Goal: Information Seeking & Learning: Get advice/opinions

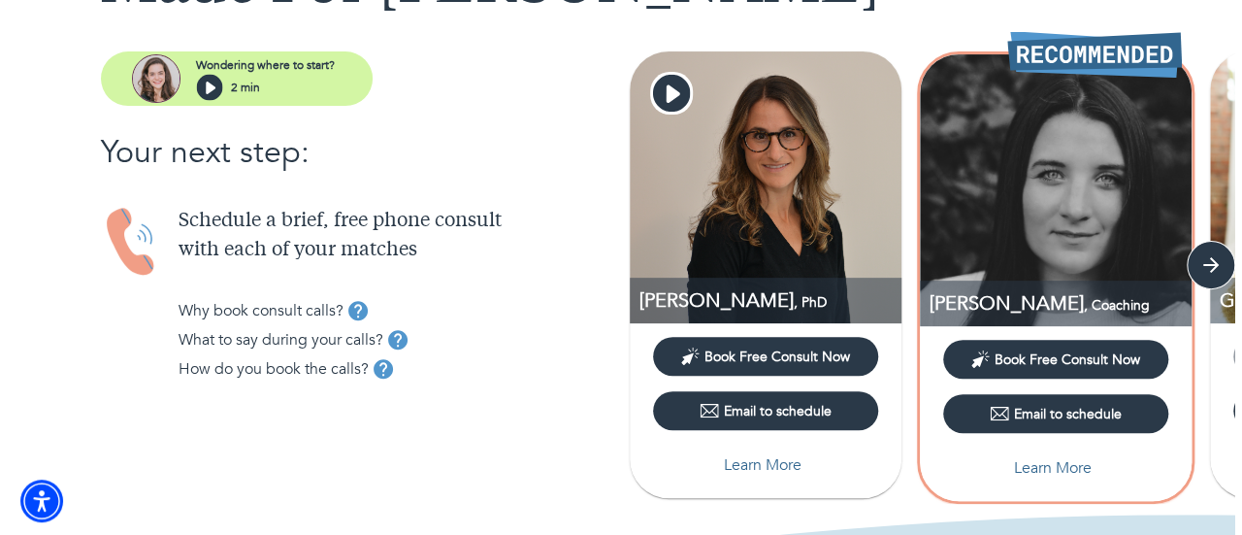
scroll to position [181, 0]
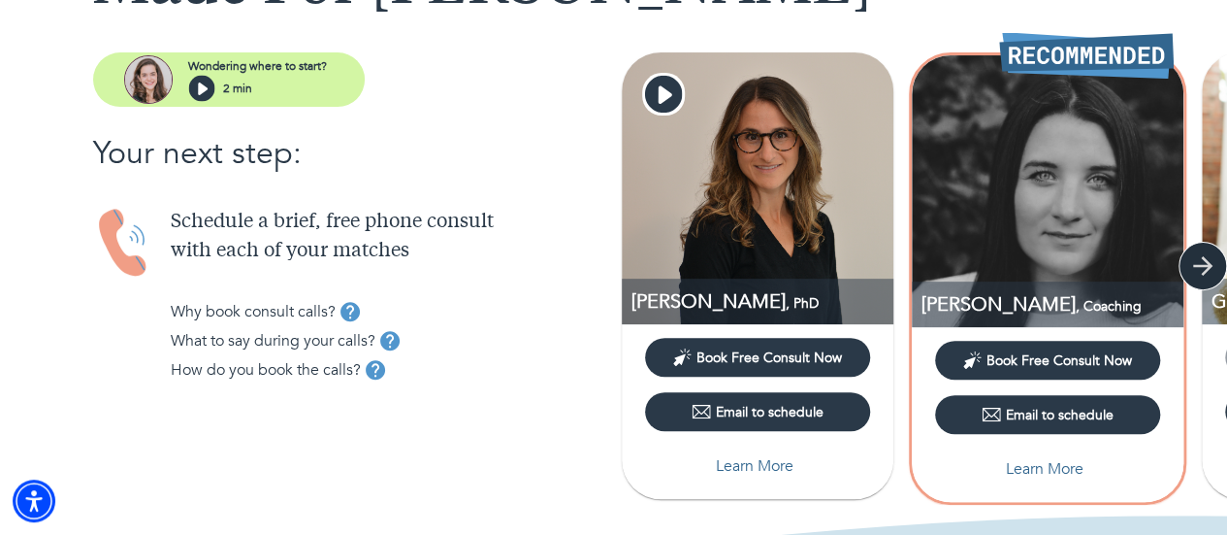
click at [1208, 267] on icon "button" at bounding box center [1202, 265] width 19 height 19
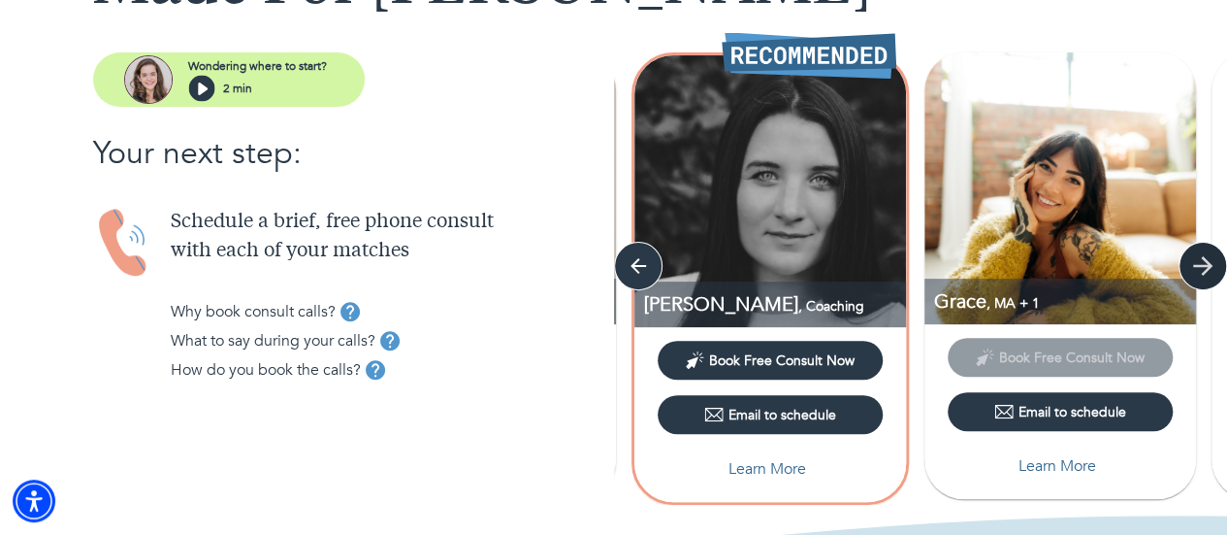
click at [1208, 267] on icon "button" at bounding box center [1202, 265] width 19 height 19
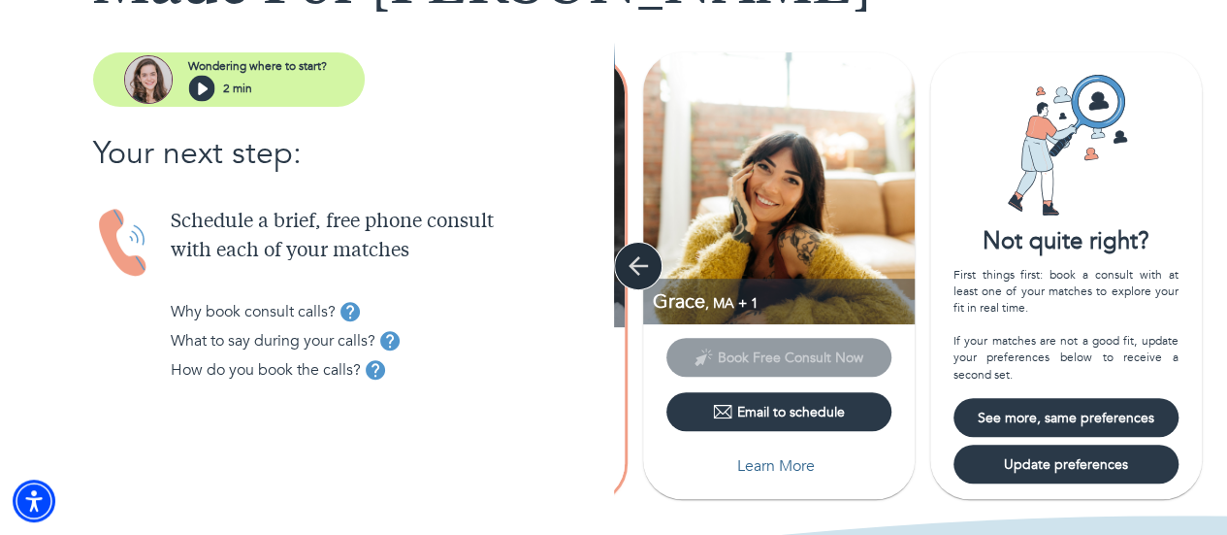
click at [627, 263] on icon "button" at bounding box center [638, 265] width 29 height 29
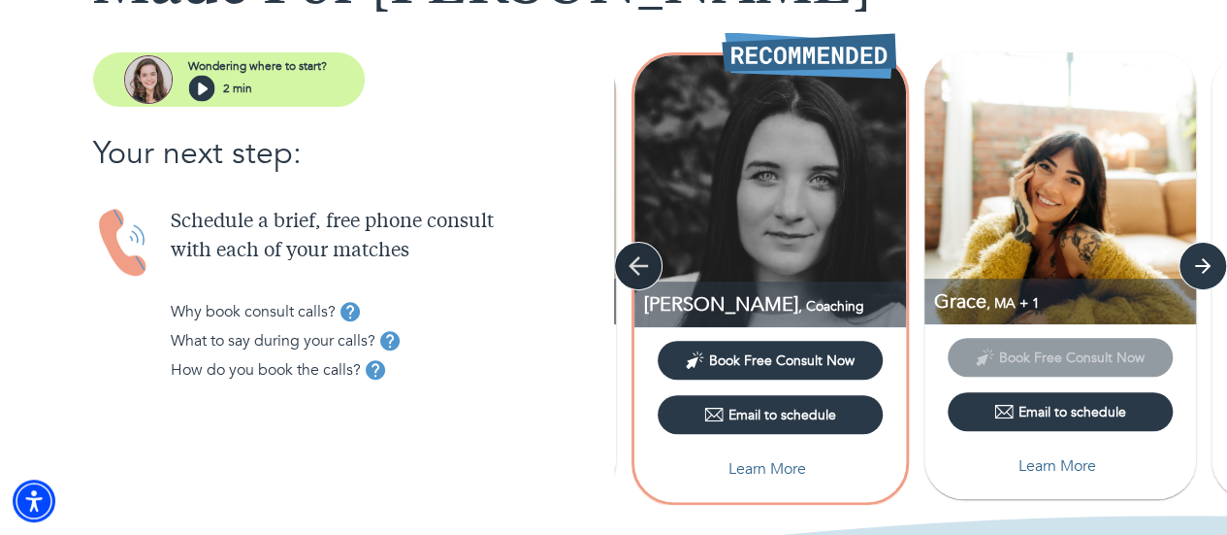
click at [627, 263] on icon "button" at bounding box center [638, 265] width 29 height 29
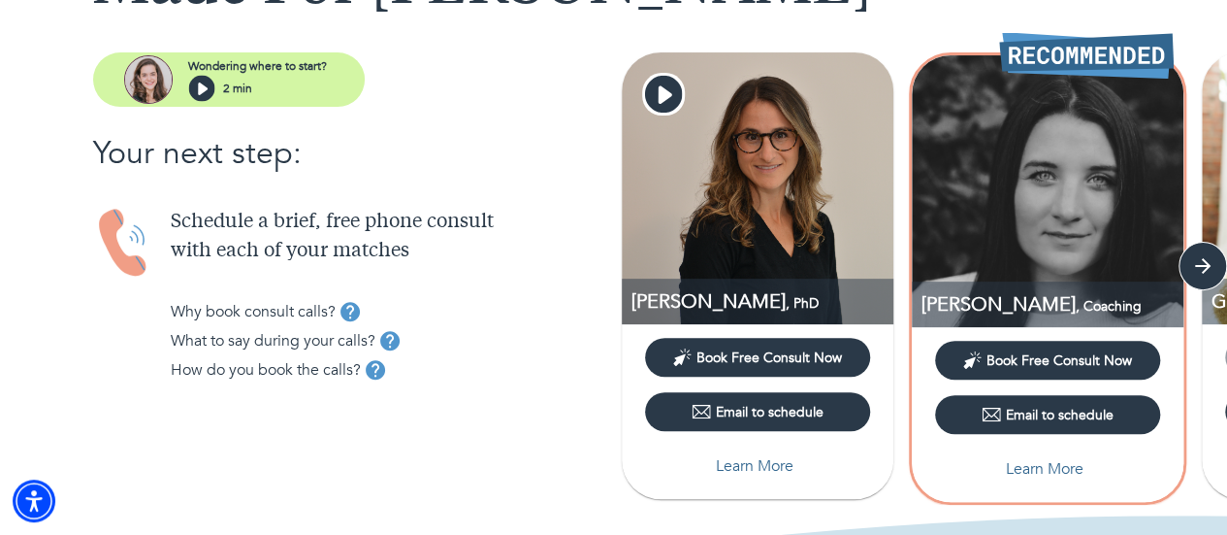
click at [739, 464] on p "Learn More" at bounding box center [755, 465] width 78 height 23
select select "2"
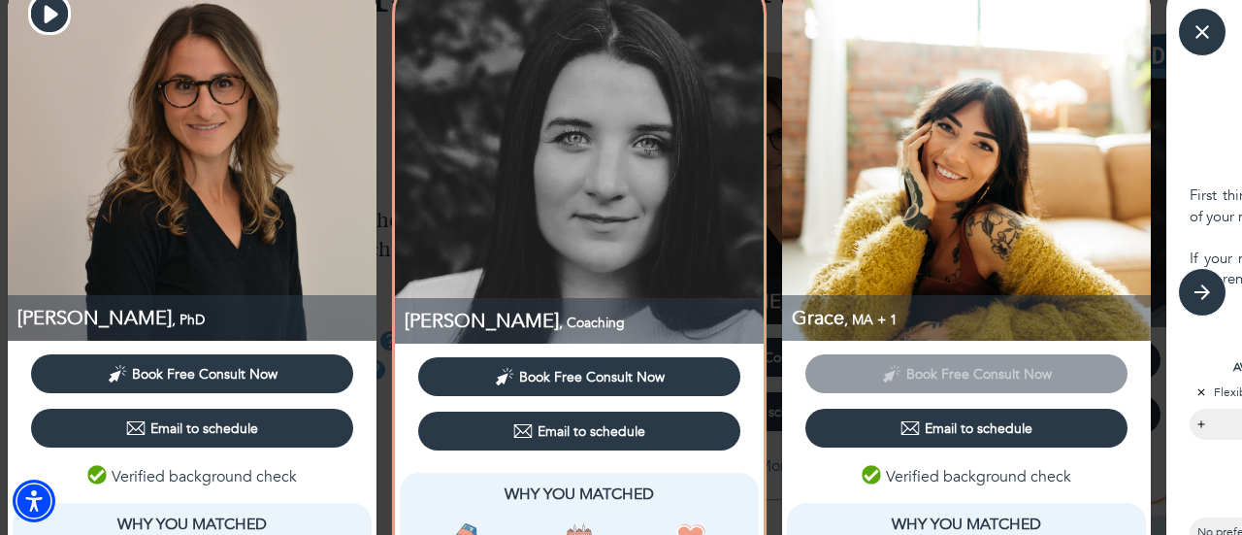
scroll to position [0, 0]
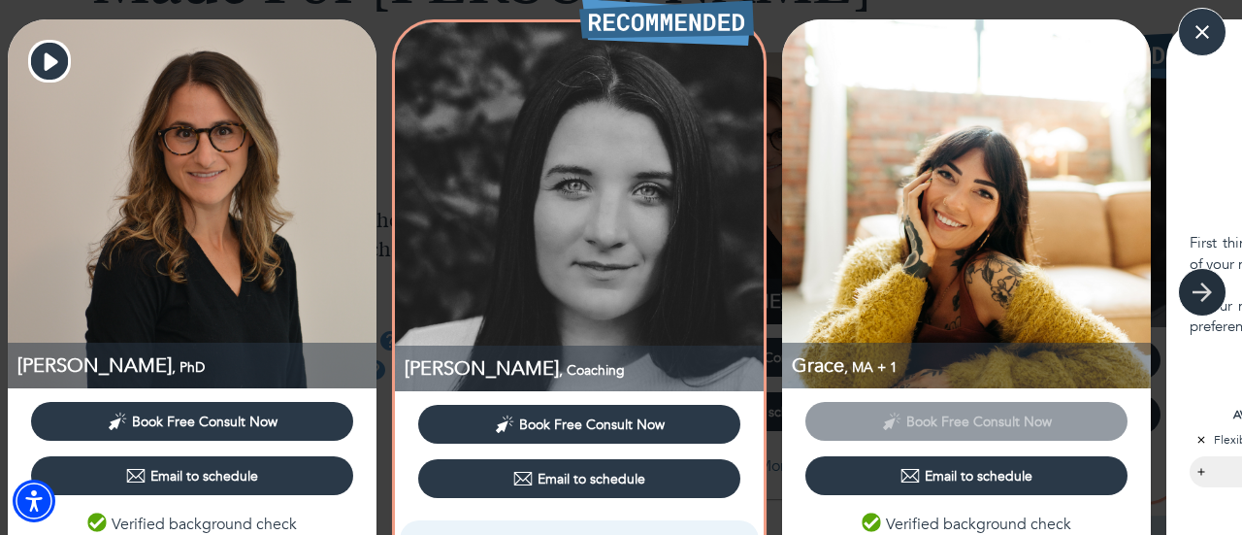
click at [1203, 300] on icon "button" at bounding box center [1201, 291] width 29 height 29
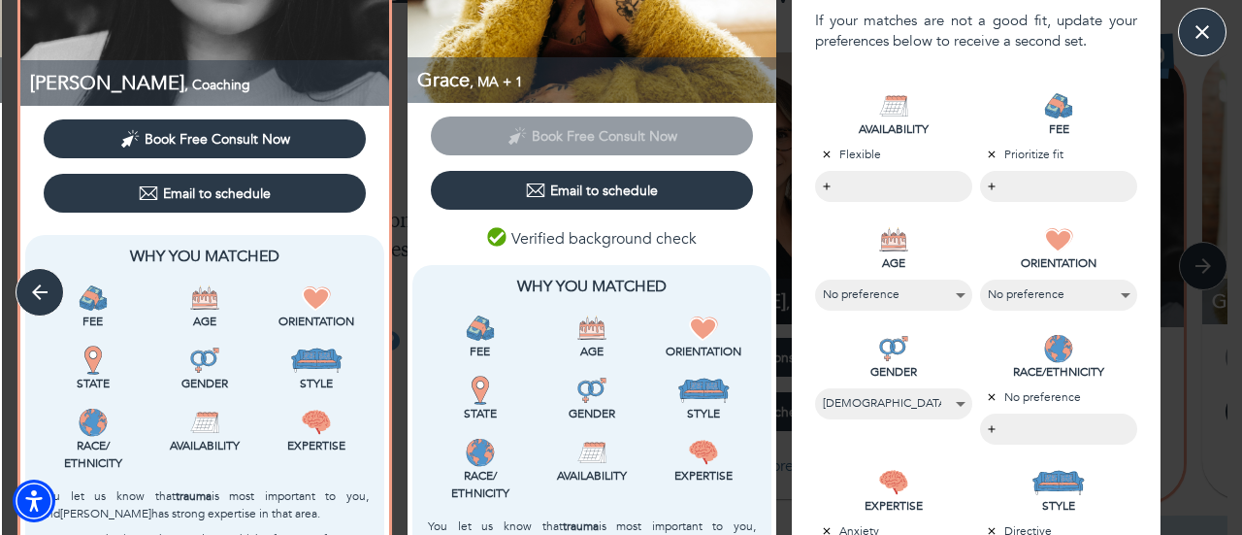
scroll to position [232, 0]
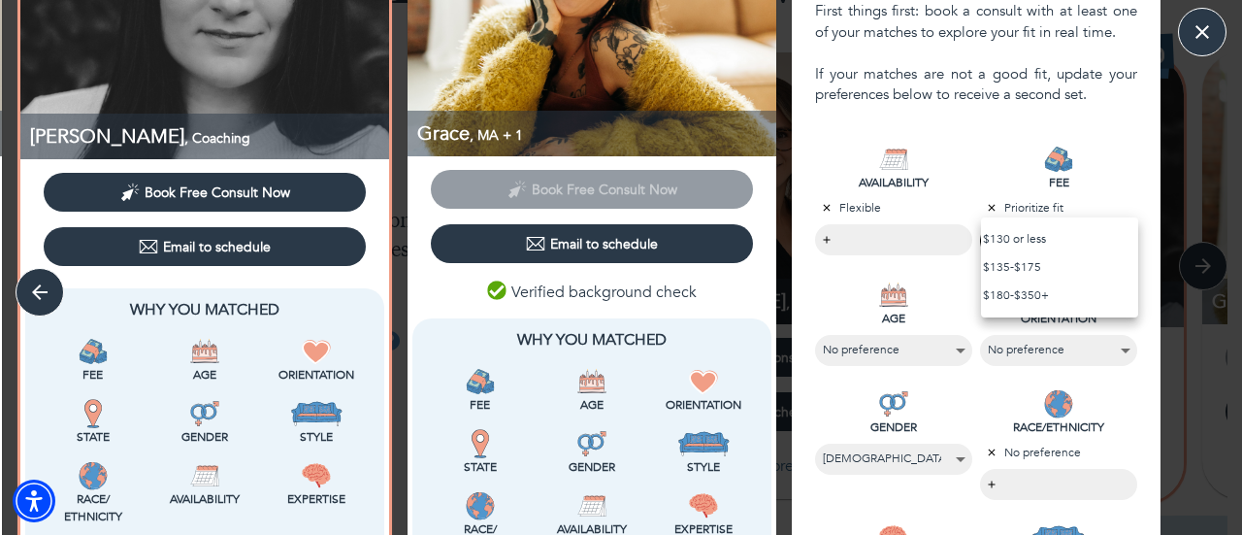
click at [991, 239] on body "MATCH RESULTS Made For [PERSON_NAME] where to start? 2 min Your next step: Sche…" at bounding box center [621, 86] width 1242 height 535
click at [1008, 131] on div at bounding box center [621, 267] width 1242 height 535
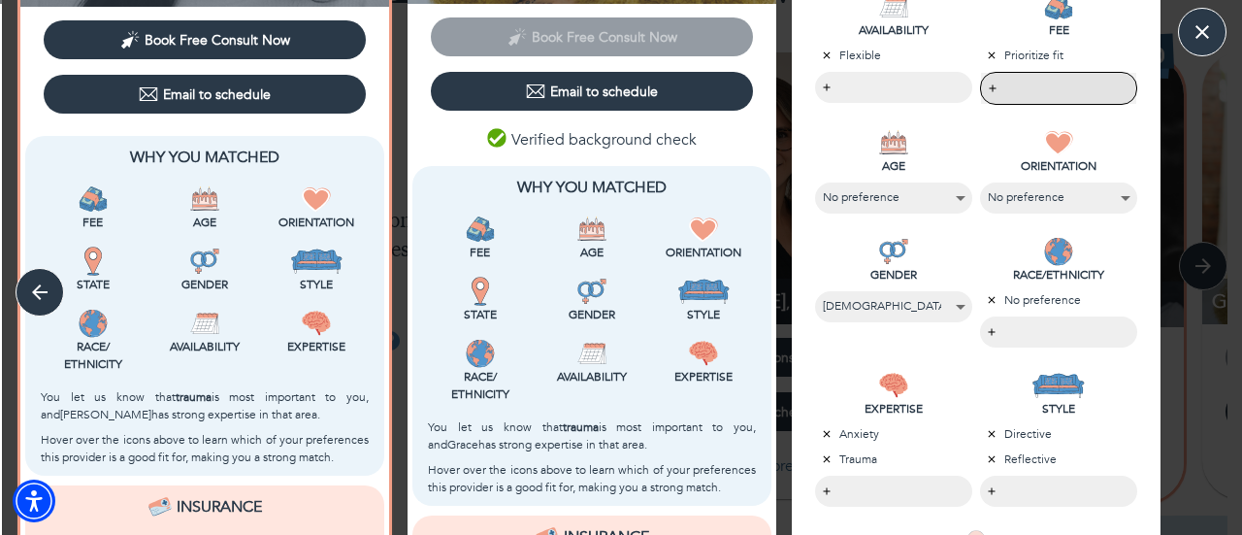
scroll to position [393, 0]
